Goal: Task Accomplishment & Management: Manage account settings

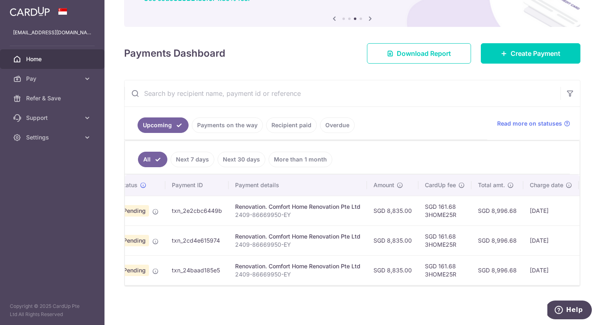
scroll to position [0, 27]
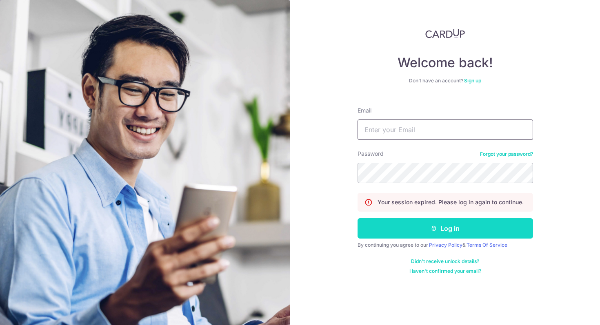
type input "DD_LEOW@HOTMAIL.COM"
click at [377, 222] on button "Log in" at bounding box center [444, 228] width 175 height 20
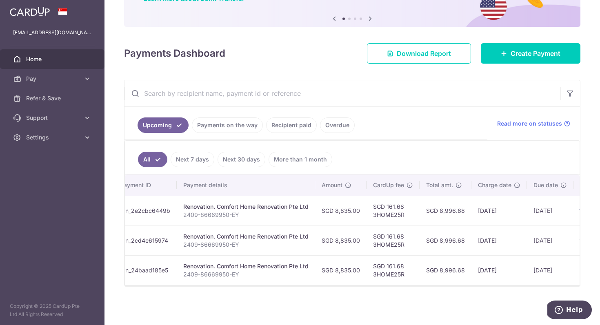
scroll to position [0, 81]
